Goal: Find specific page/section: Find specific page/section

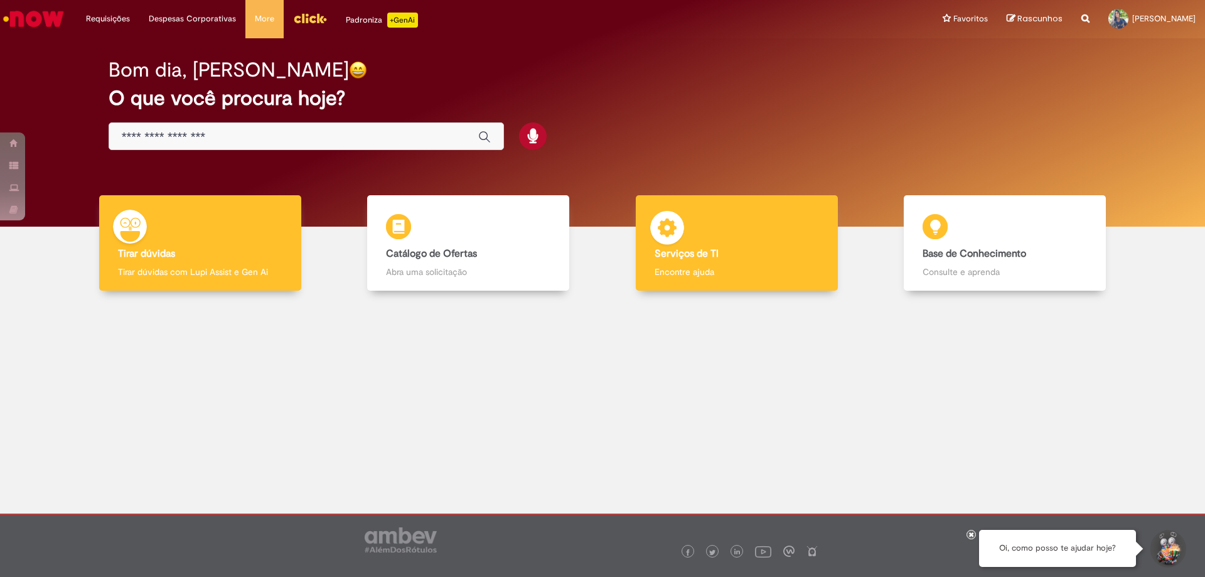
click at [686, 248] on b "Serviços de TI" at bounding box center [686, 253] width 64 height 13
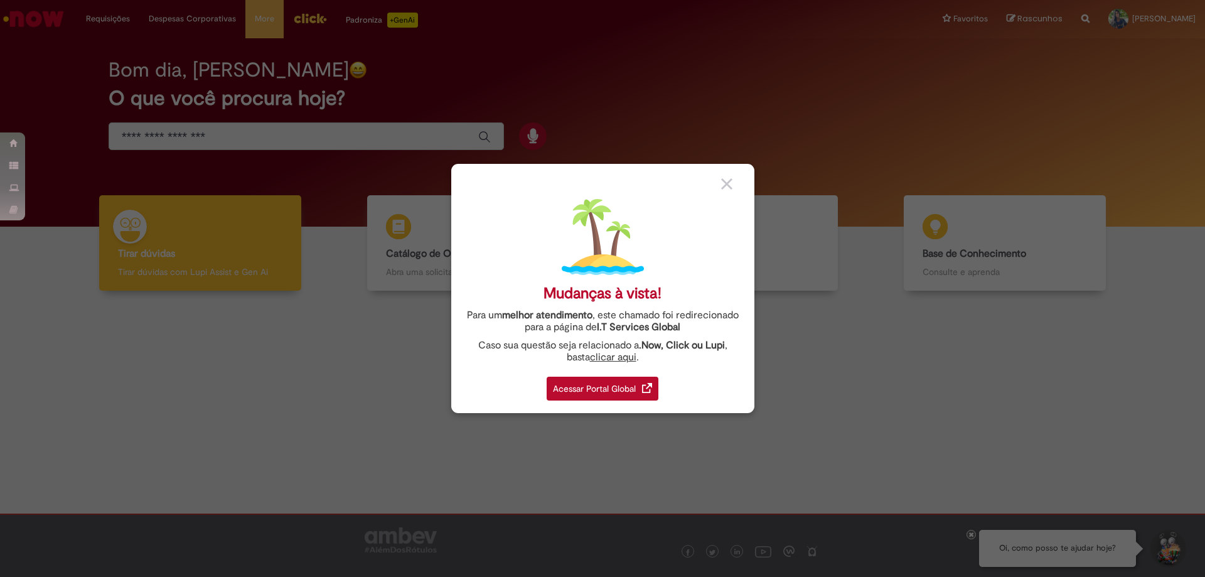
click at [724, 189] on img at bounding box center [726, 183] width 11 height 11
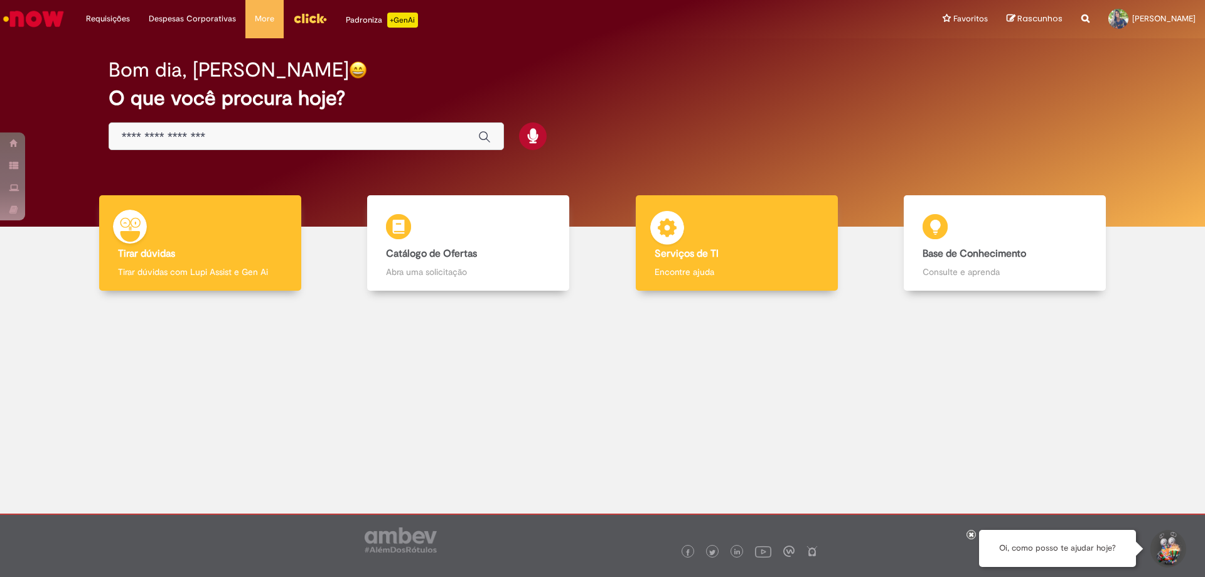
click at [733, 220] on div "Serviços de TI Serviços de TI Encontre ajuda" at bounding box center [737, 243] width 202 height 96
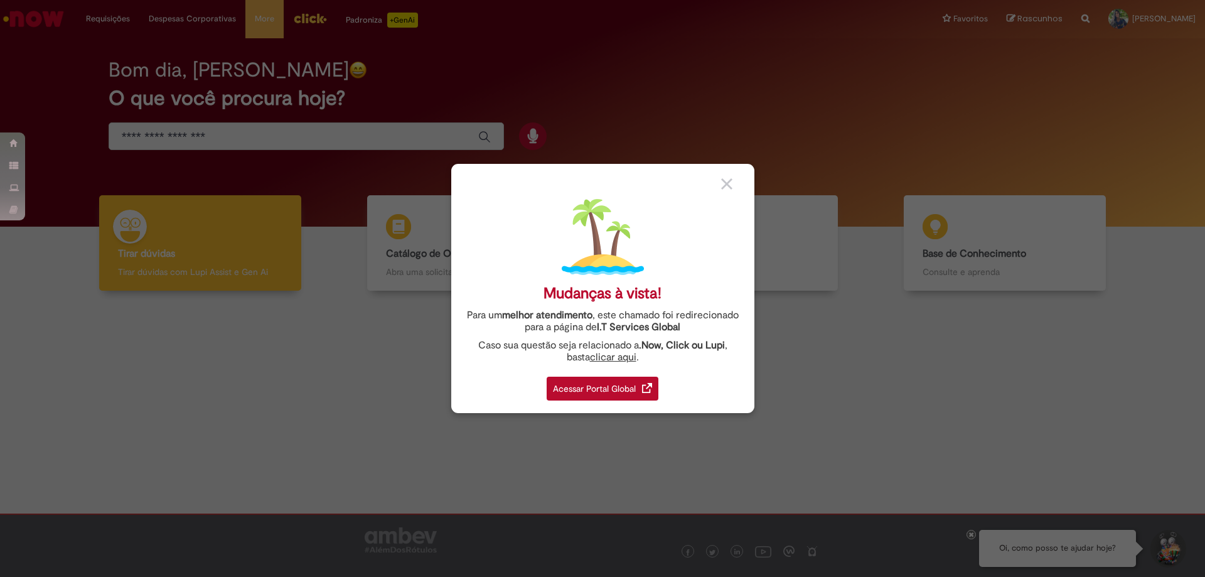
click at [633, 382] on div "Acessar Portal Global" at bounding box center [603, 388] width 112 height 24
